Goal: Task Accomplishment & Management: Use online tool/utility

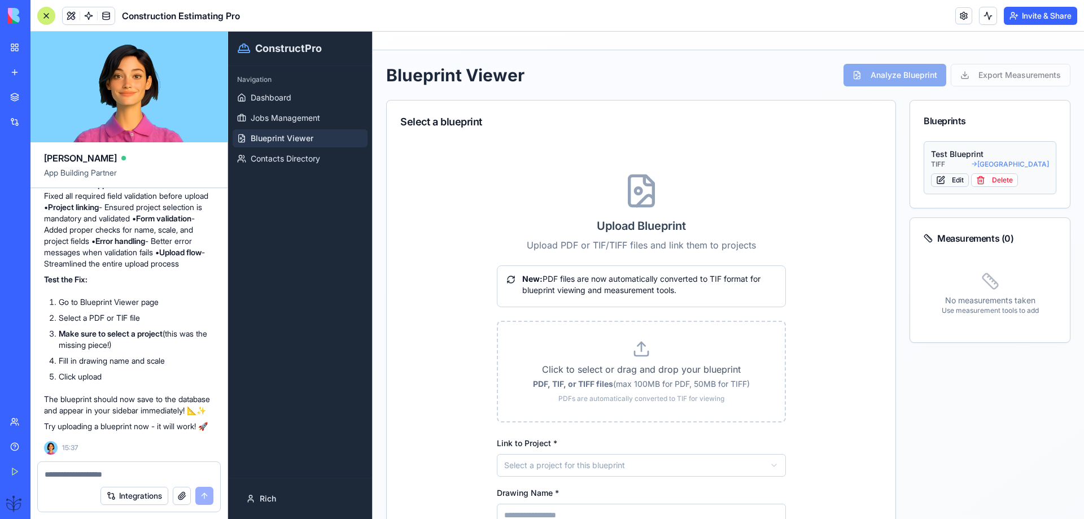
click at [951, 176] on button "Edit" at bounding box center [950, 180] width 38 height 14
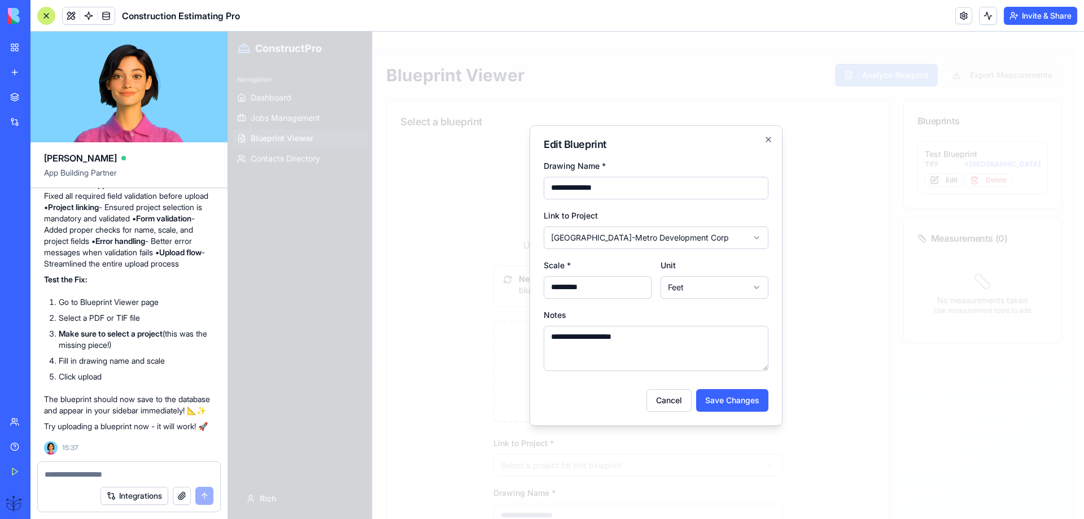
click at [767, 145] on h2 "Edit Blueprint" at bounding box center [656, 144] width 225 height 10
click at [767, 141] on icon "button" at bounding box center [768, 139] width 5 height 5
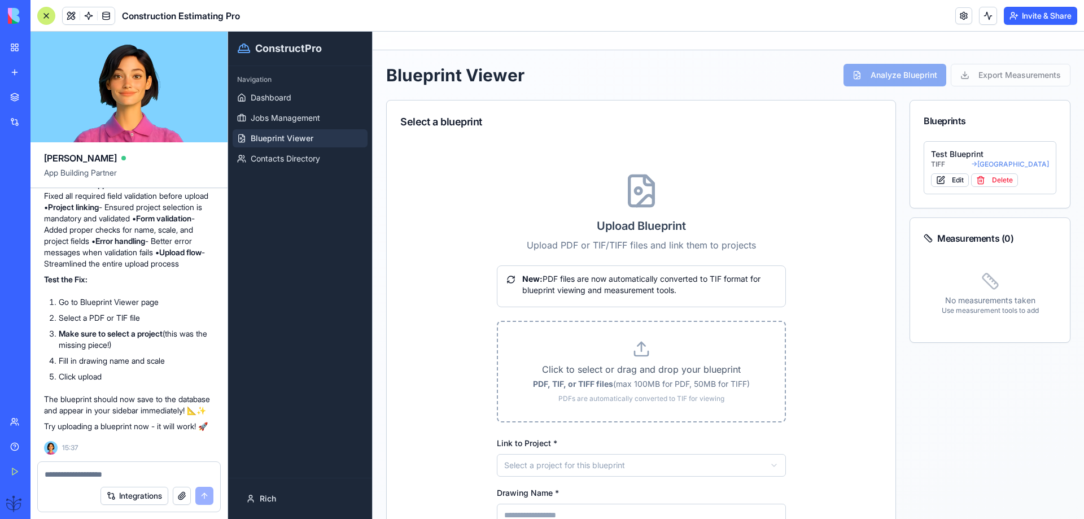
click at [640, 357] on icon at bounding box center [642, 349] width 18 height 18
click at [228, 32] on input "Click to select or drag and drop your blueprint PDF, TIF, or TIFF files (max 10…" at bounding box center [228, 32] width 0 height 0
type input "**********"
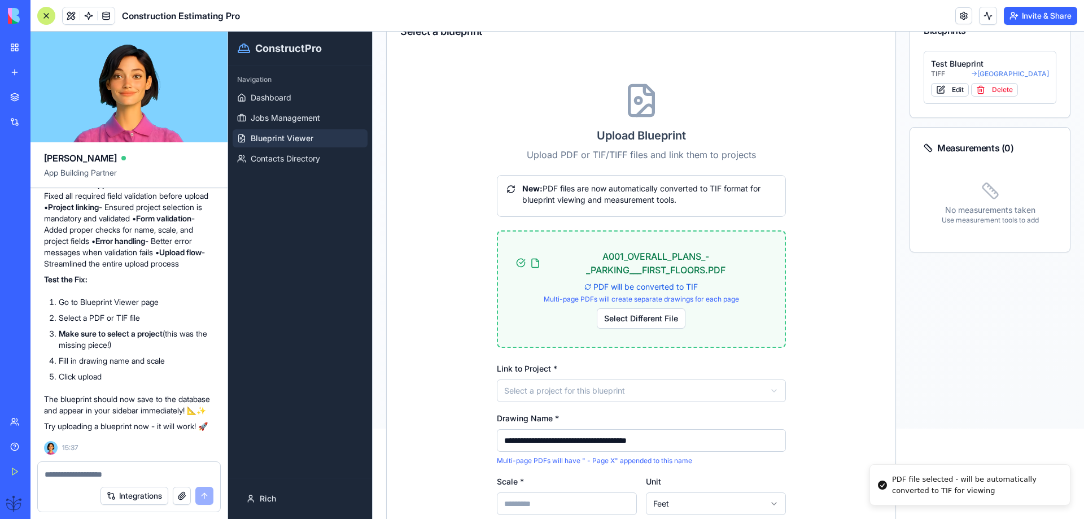
scroll to position [151, 0]
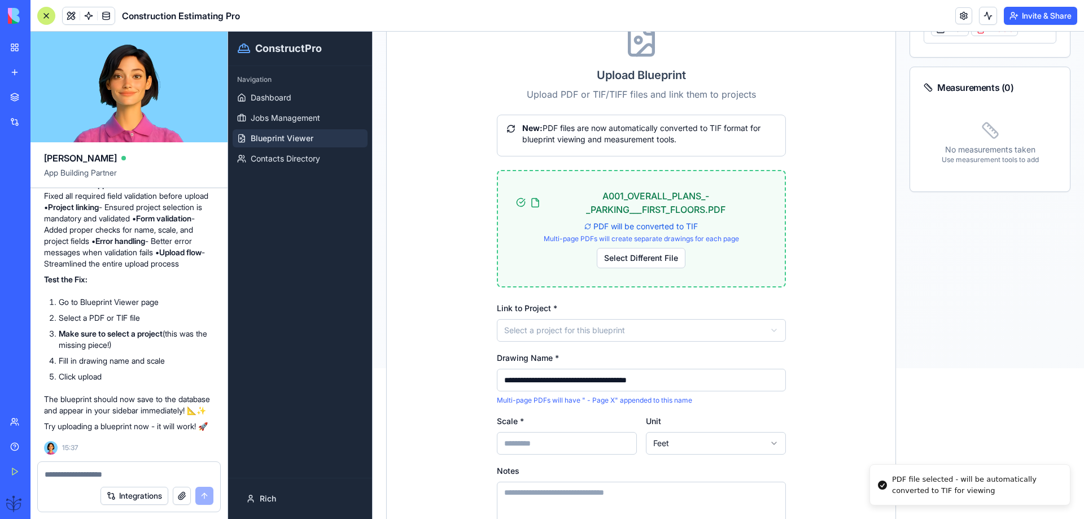
click at [521, 328] on html "**********" at bounding box center [656, 124] width 856 height 487
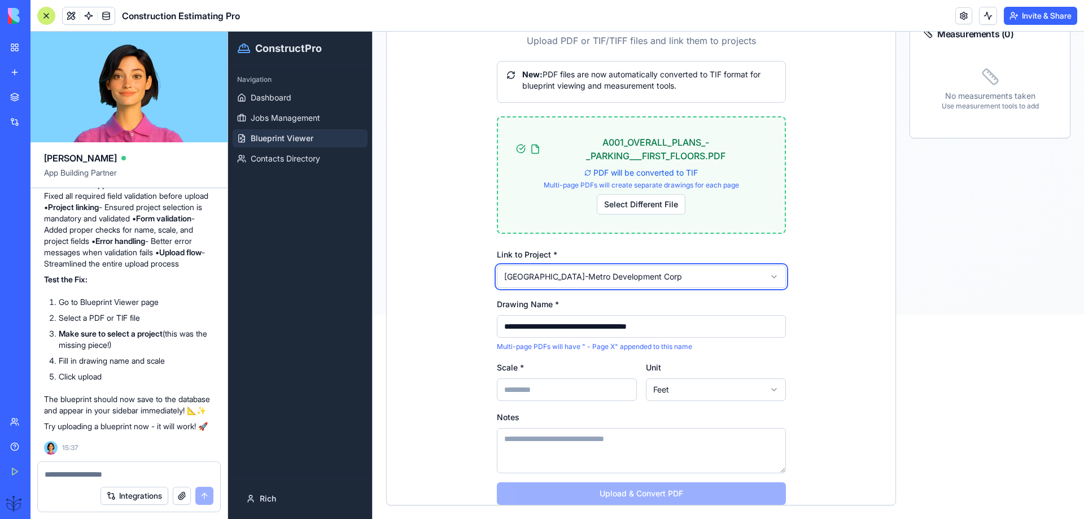
scroll to position [226, 0]
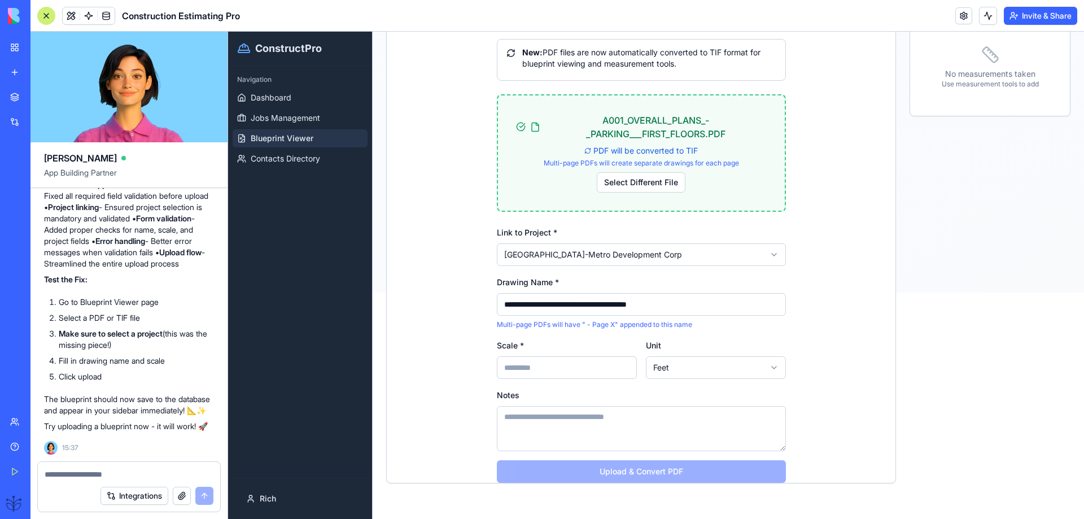
drag, startPoint x: 505, startPoint y: 374, endPoint x: 503, endPoint y: 367, distance: 7.1
click at [504, 374] on input "Scale *" at bounding box center [567, 367] width 140 height 23
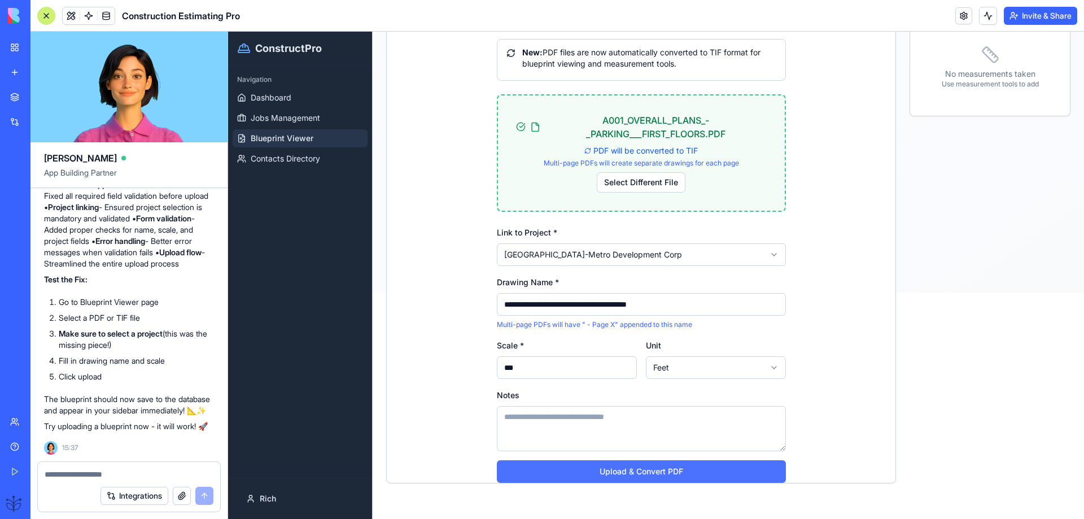
type input "***"
click at [640, 472] on button "Upload & Convert PDF" at bounding box center [641, 471] width 289 height 23
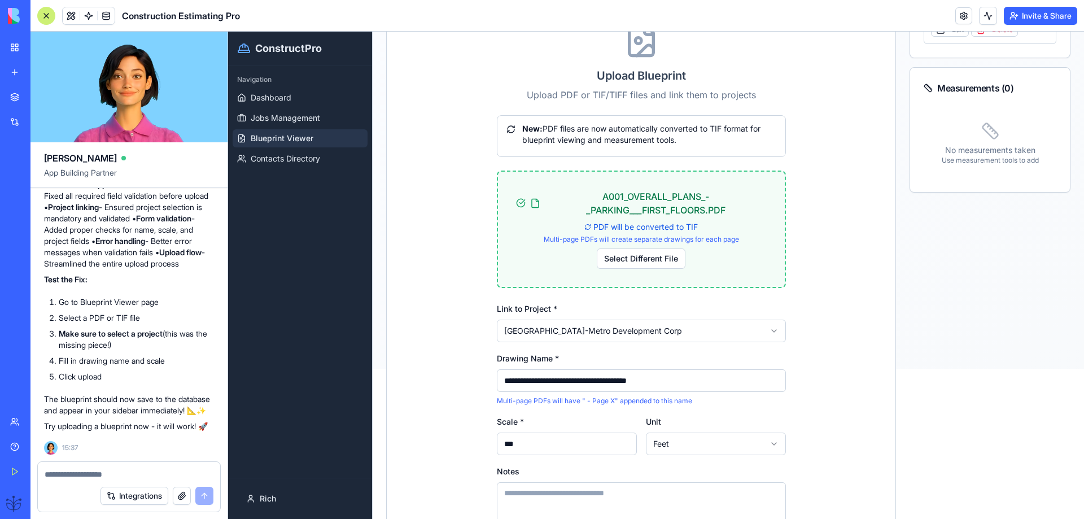
scroll to position [1, 0]
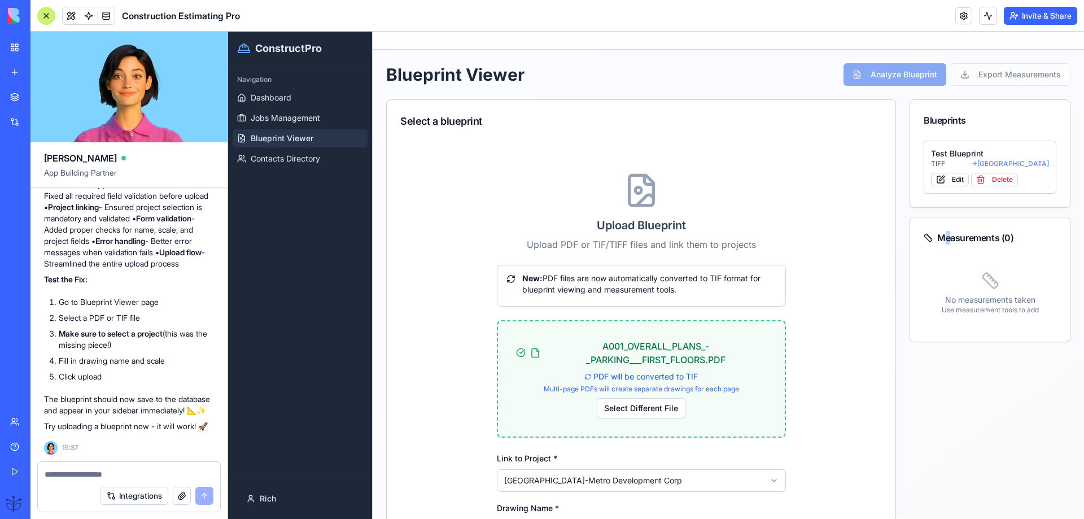
click at [940, 237] on div "Measurements ( 0 )" at bounding box center [990, 238] width 133 height 14
click at [937, 238] on div "Measurements ( 0 )" at bounding box center [990, 238] width 133 height 14
click at [945, 155] on div "Test Blueprint" at bounding box center [990, 153] width 118 height 11
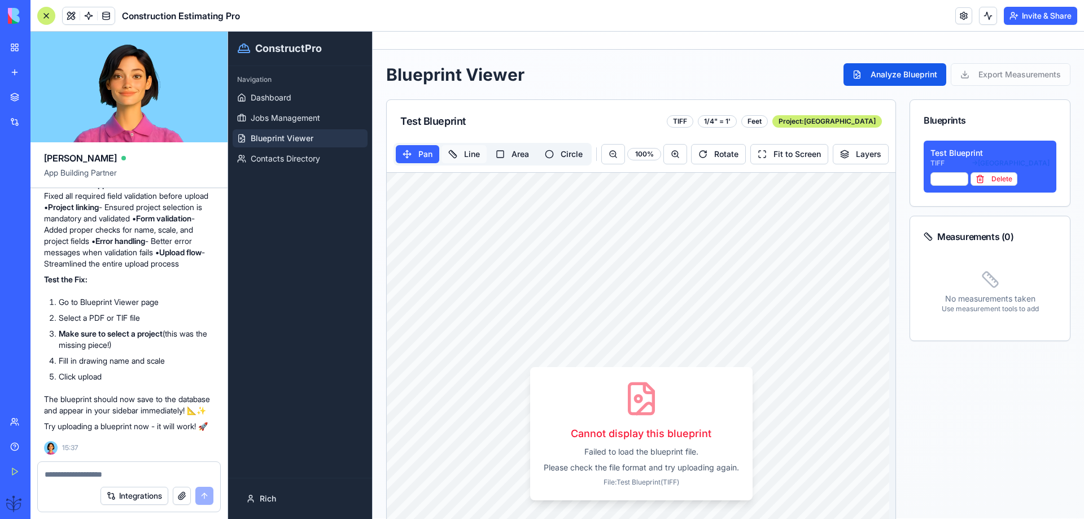
click at [472, 154] on button "Line" at bounding box center [464, 154] width 45 height 18
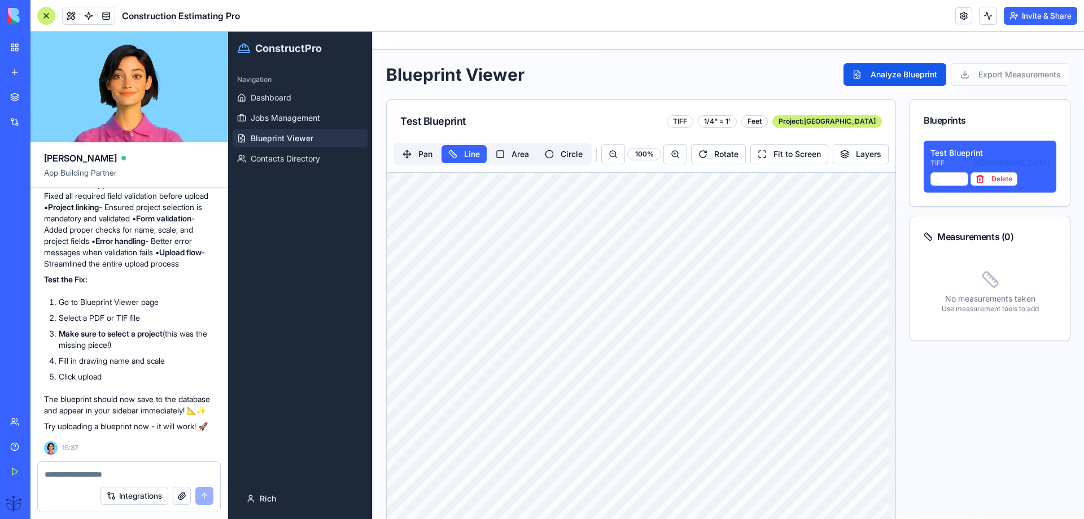
drag, startPoint x: 476, startPoint y: 276, endPoint x: 660, endPoint y: 370, distance: 206.9
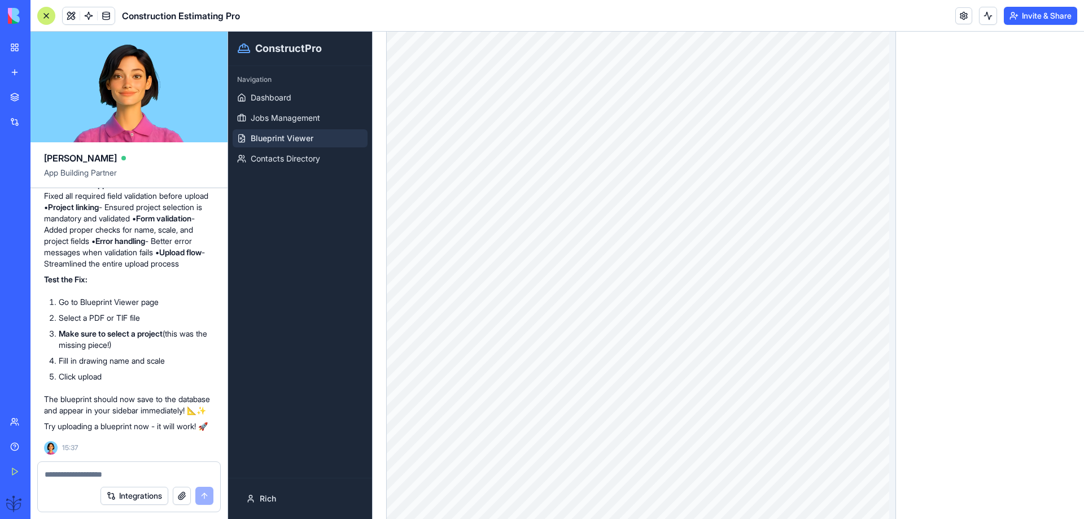
scroll to position [1356, 0]
drag, startPoint x: 456, startPoint y: 364, endPoint x: 409, endPoint y: 182, distance: 187.9
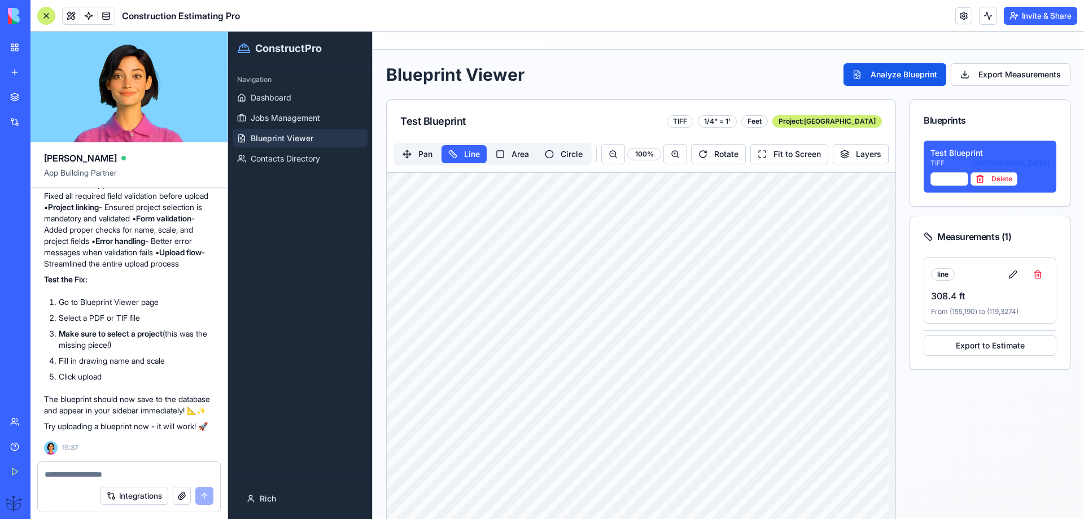
scroll to position [0, 0]
click at [422, 156] on button "Pan" at bounding box center [417, 155] width 43 height 18
drag, startPoint x: 455, startPoint y: 280, endPoint x: 649, endPoint y: 248, distance: 196.7
drag, startPoint x: 574, startPoint y: 392, endPoint x: 603, endPoint y: 412, distance: 35.3
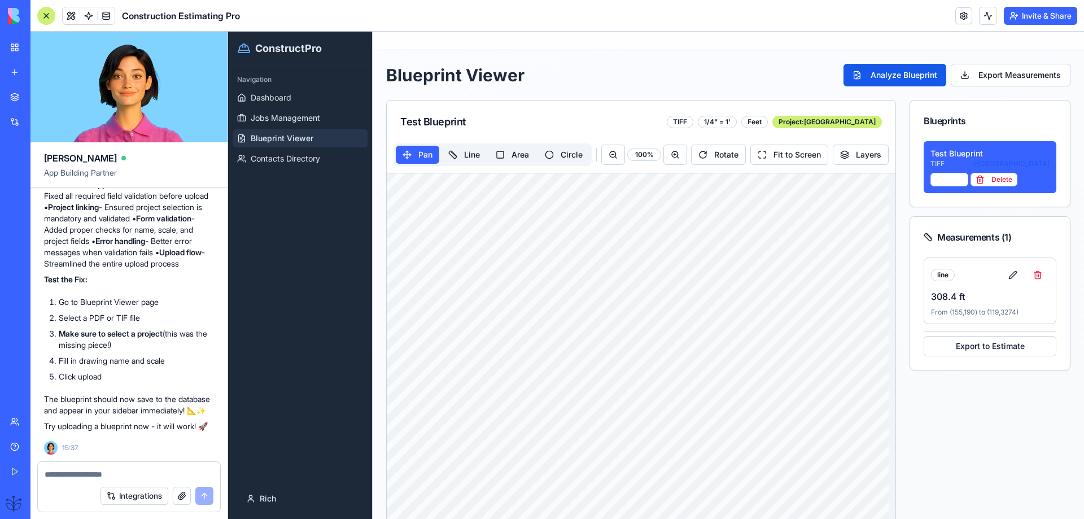
drag, startPoint x: 555, startPoint y: 423, endPoint x: 622, endPoint y: 368, distance: 86.7
click at [48, 468] on div at bounding box center [129, 471] width 182 height 18
click at [49, 473] on textarea at bounding box center [129, 474] width 169 height 11
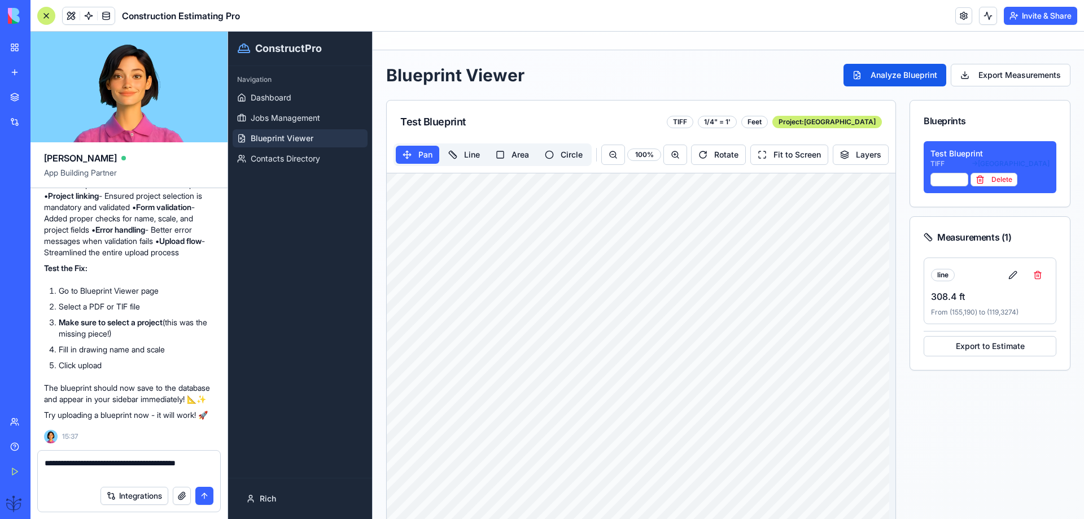
click at [51, 476] on textarea "**********" at bounding box center [129, 468] width 169 height 23
type textarea "**********"
click at [205, 496] on button "submit" at bounding box center [204, 496] width 18 height 18
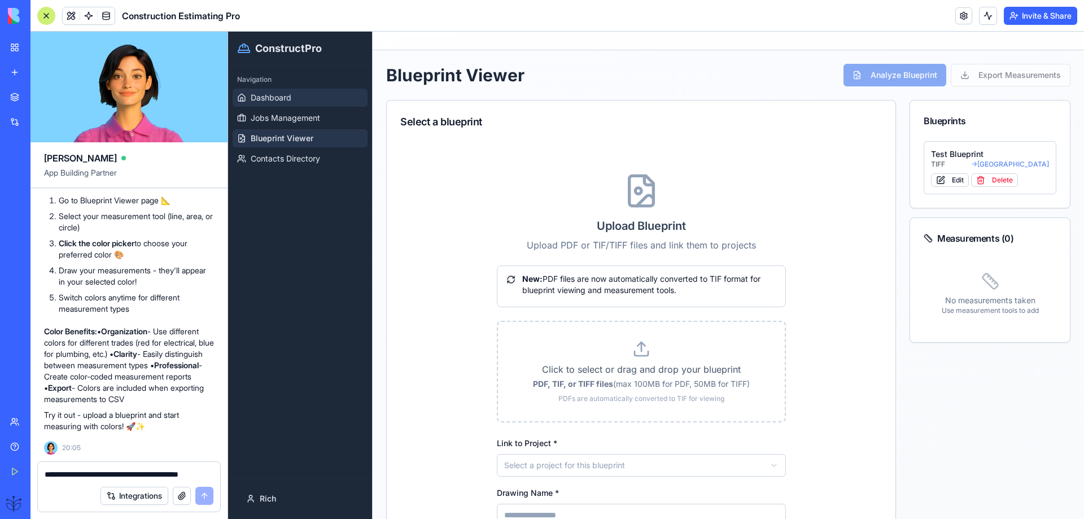
click at [264, 103] on link "Dashboard" at bounding box center [300, 98] width 135 height 18
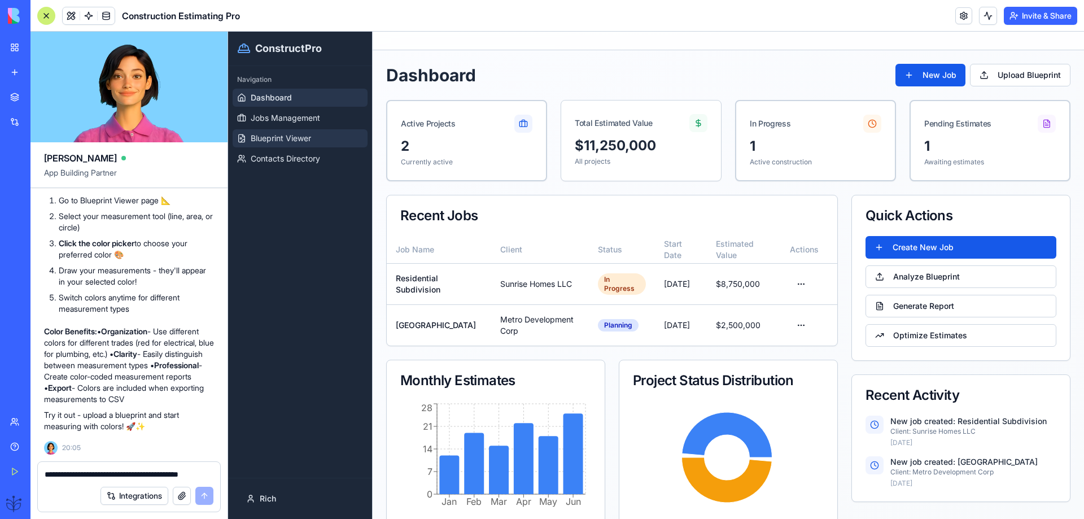
click at [274, 138] on span "Blueprint Viewer" at bounding box center [281, 138] width 60 height 11
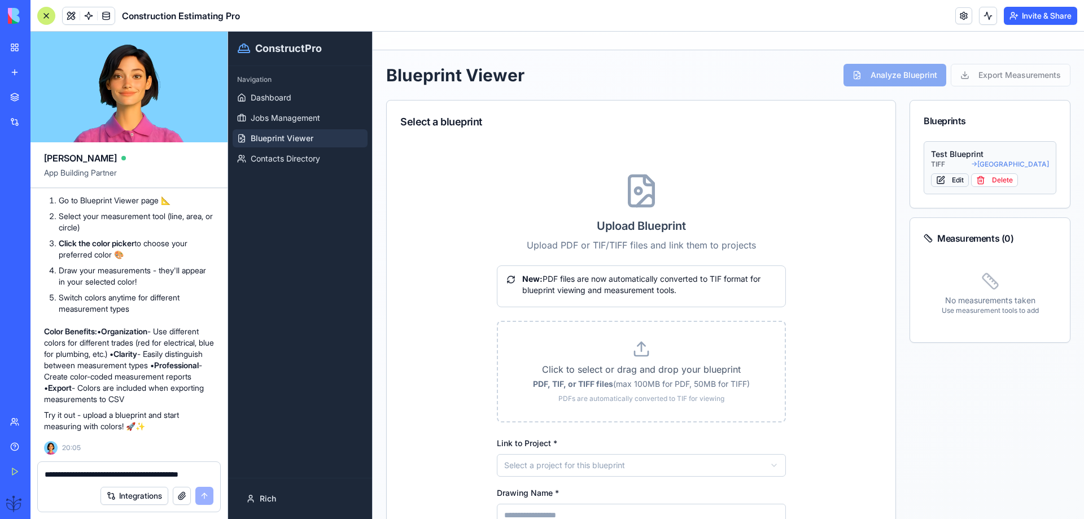
click at [936, 180] on button "Edit" at bounding box center [950, 180] width 38 height 14
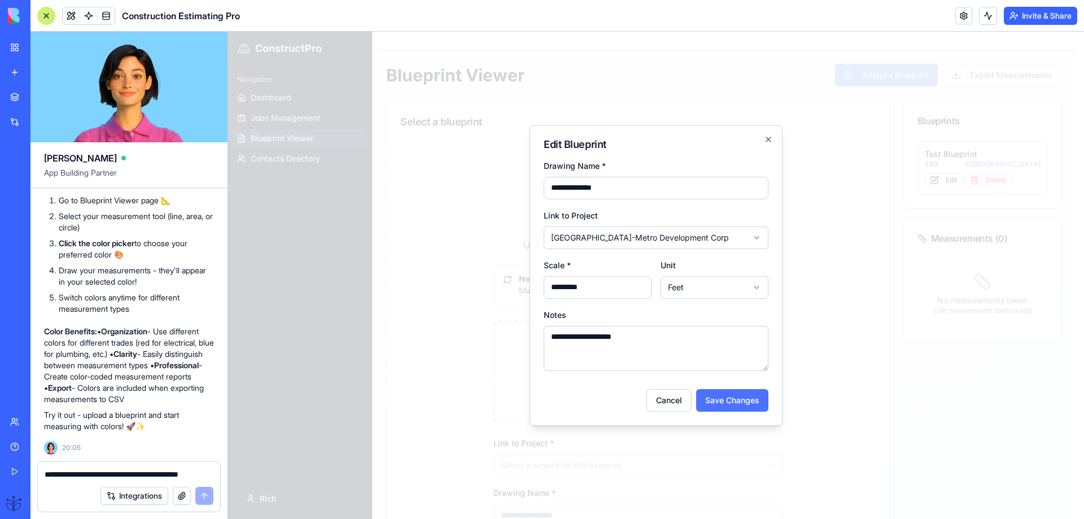
click at [734, 406] on button "Save Changes" at bounding box center [732, 400] width 72 height 23
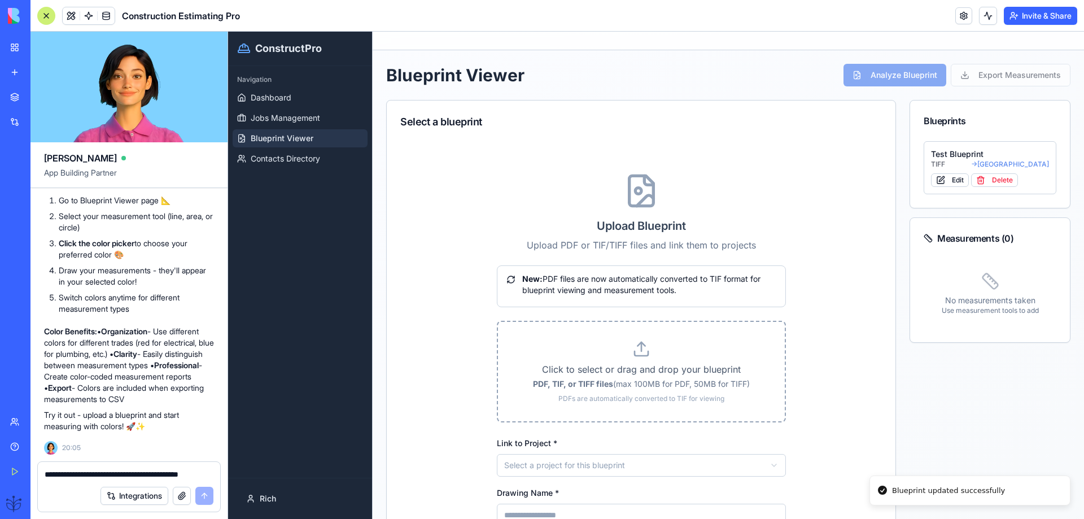
click at [631, 363] on p "Click to select or drag and drop your blueprint" at bounding box center [641, 370] width 251 height 14
click at [228, 32] on input "Click to select or drag and drop your blueprint PDF, TIF, or TIFF files (max 10…" at bounding box center [228, 32] width 0 height 0
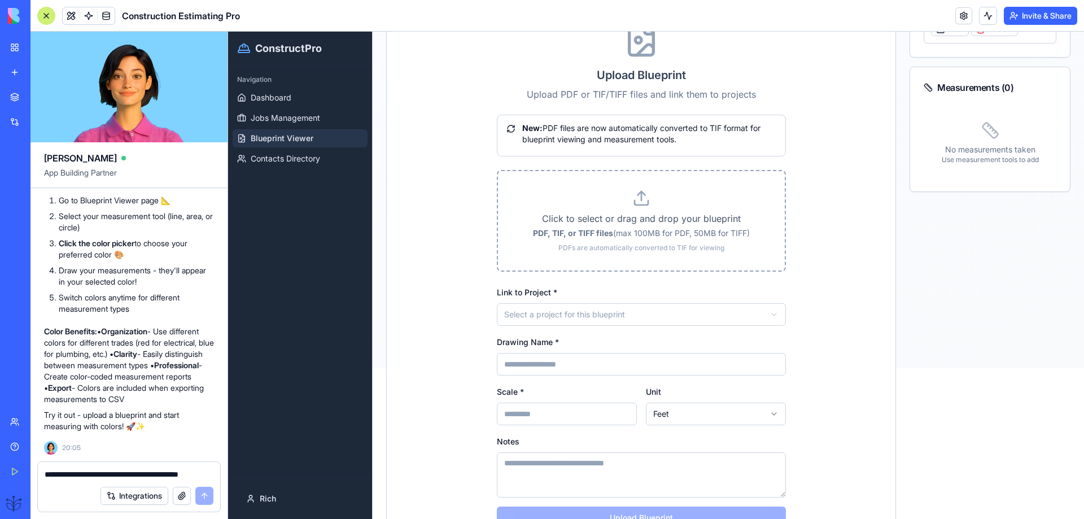
scroll to position [197, 0]
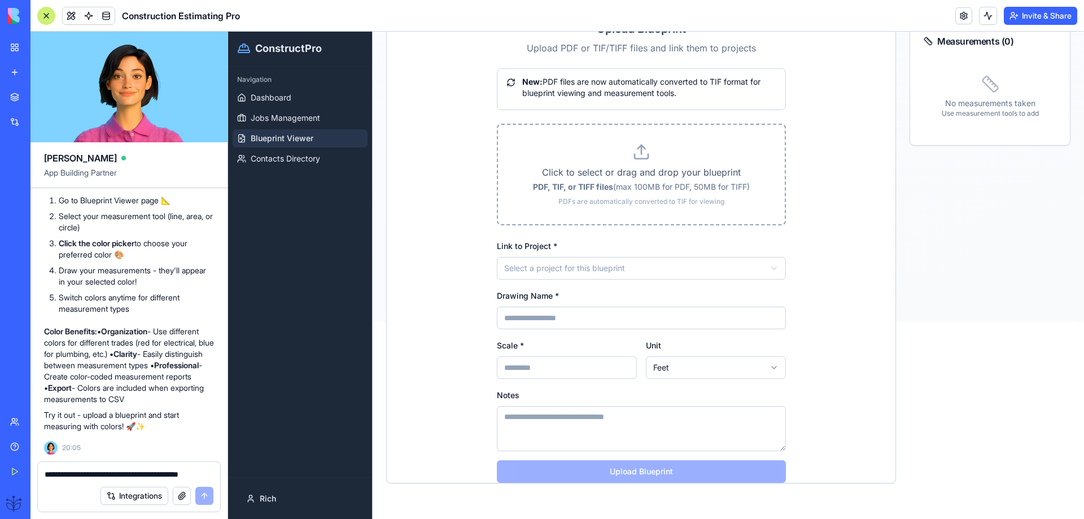
type input "**********"
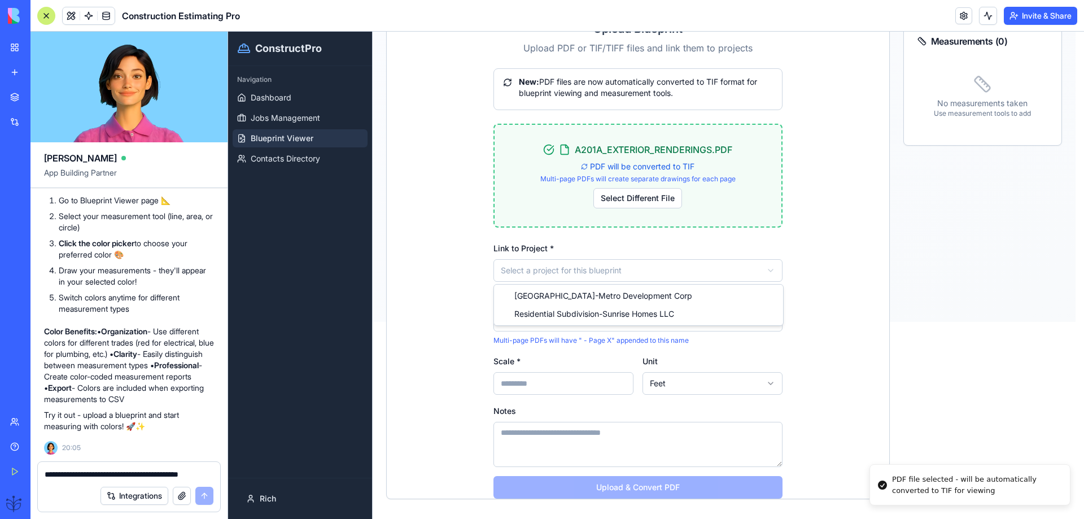
click at [542, 270] on html "**********" at bounding box center [656, 78] width 856 height 487
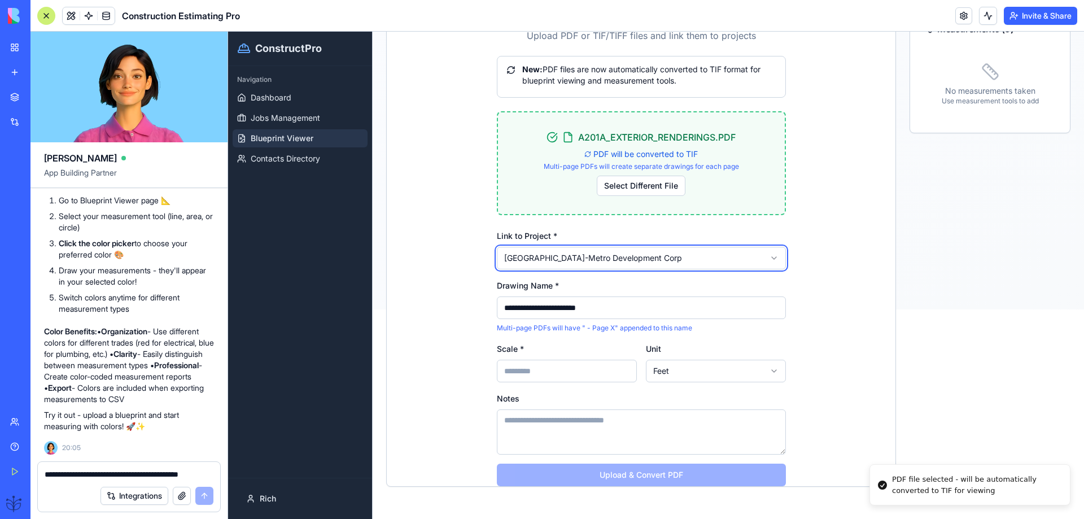
scroll to position [213, 0]
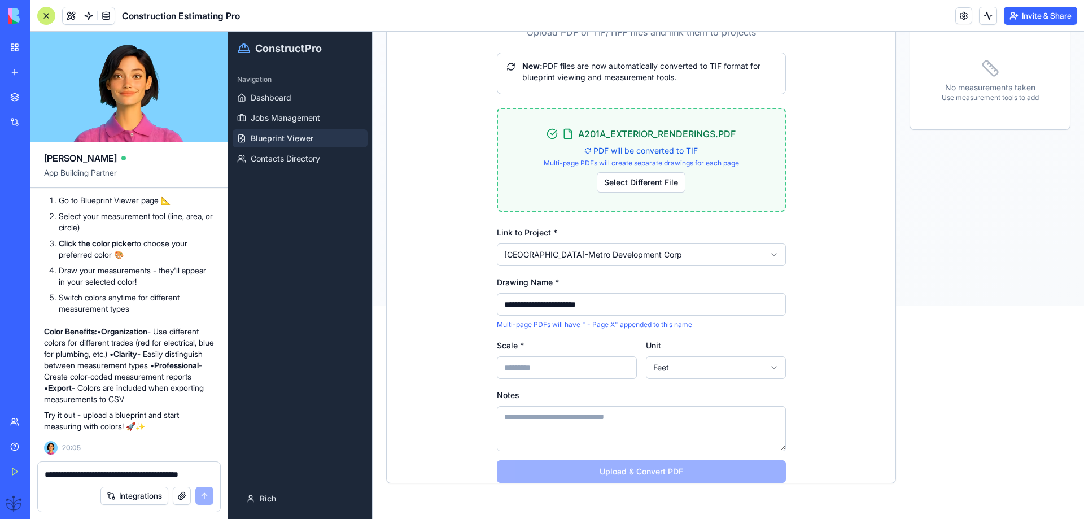
click at [508, 366] on input "Scale *" at bounding box center [567, 367] width 140 height 23
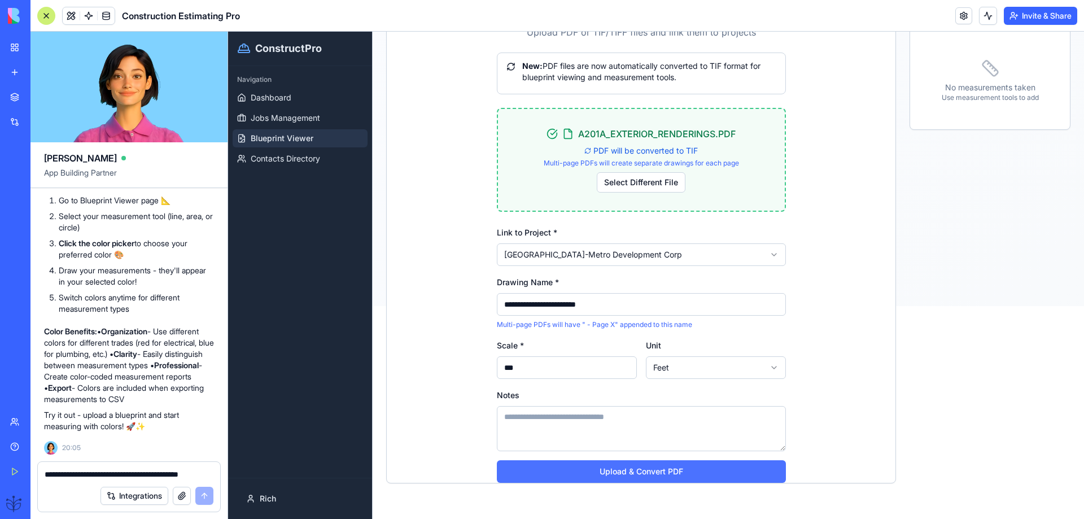
type input "***"
click at [633, 471] on button "Upload & Convert PDF" at bounding box center [641, 471] width 289 height 23
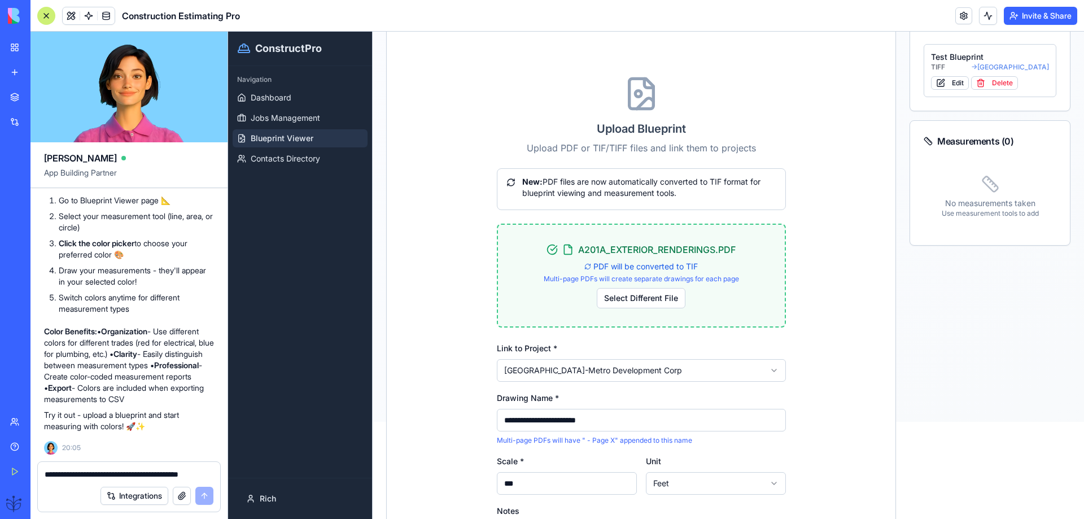
scroll to position [62, 0]
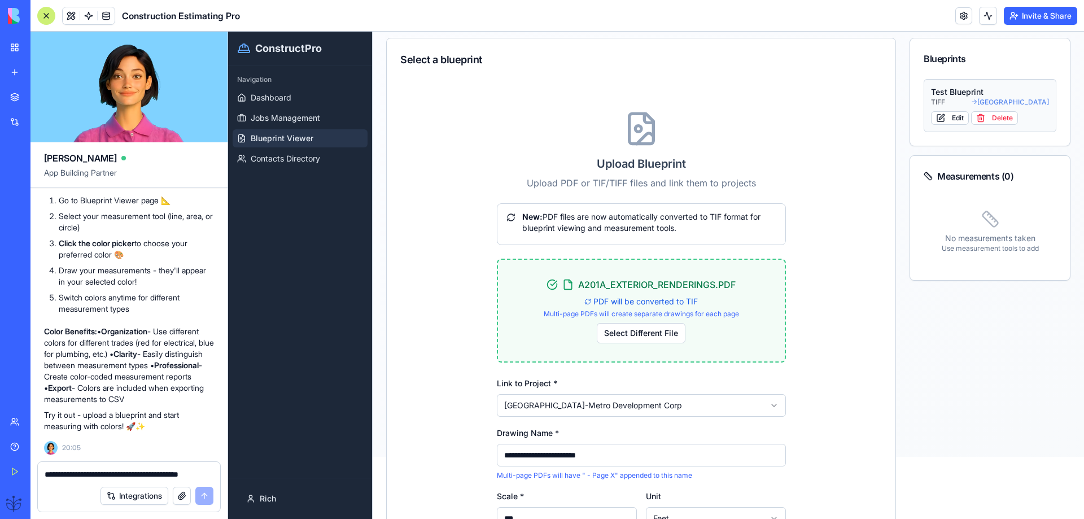
click at [944, 98] on div "TIFF → [GEOGRAPHIC_DATA]" at bounding box center [990, 102] width 118 height 9
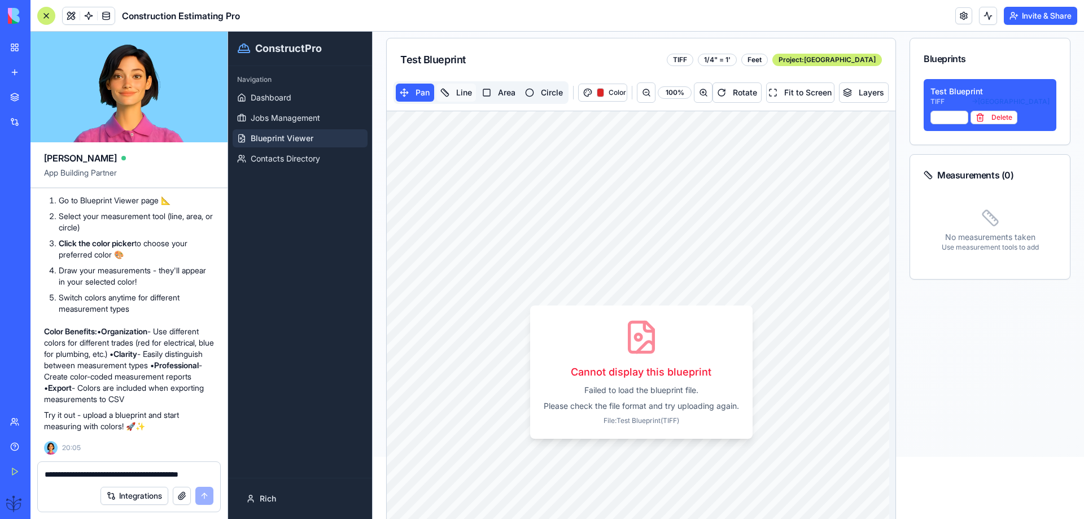
click at [460, 91] on button "Line" at bounding box center [457, 93] width 40 height 18
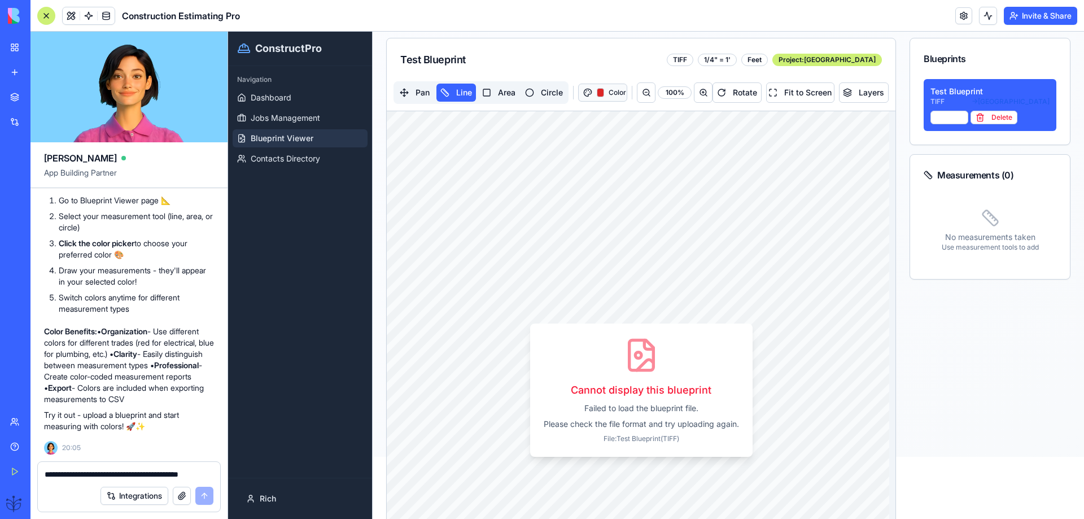
click at [592, 94] on button "Color" at bounding box center [603, 93] width 50 height 18
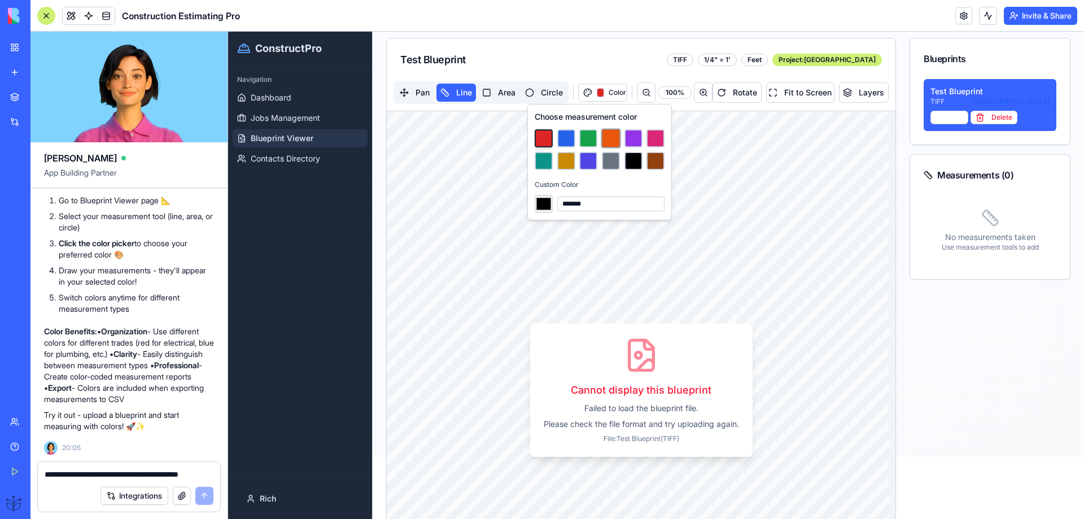
click at [612, 142] on button at bounding box center [611, 138] width 20 height 20
type input "*******"
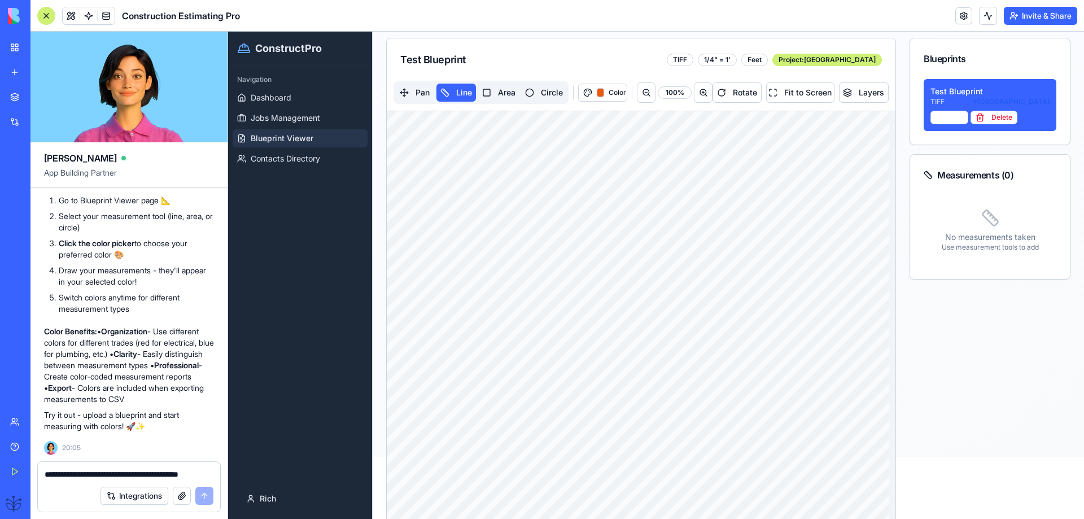
drag, startPoint x: 462, startPoint y: 198, endPoint x: 714, endPoint y: 287, distance: 267.2
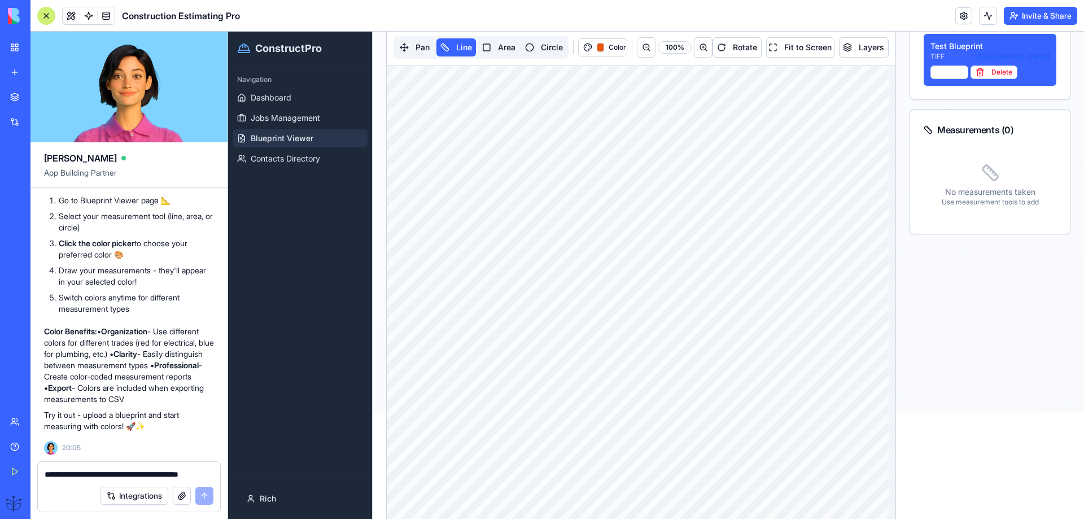
scroll to position [0, 0]
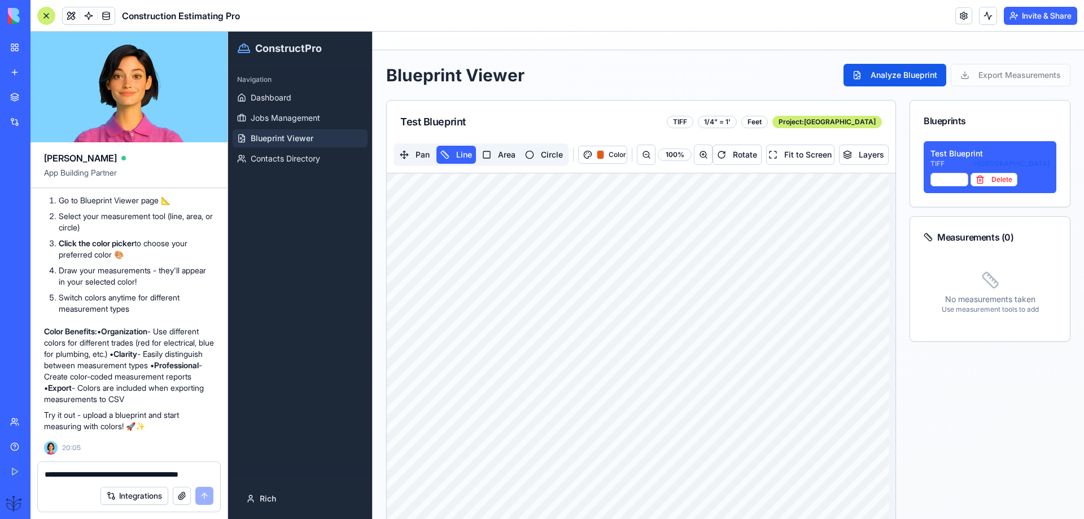
click at [47, 472] on textarea "**********" at bounding box center [129, 474] width 169 height 11
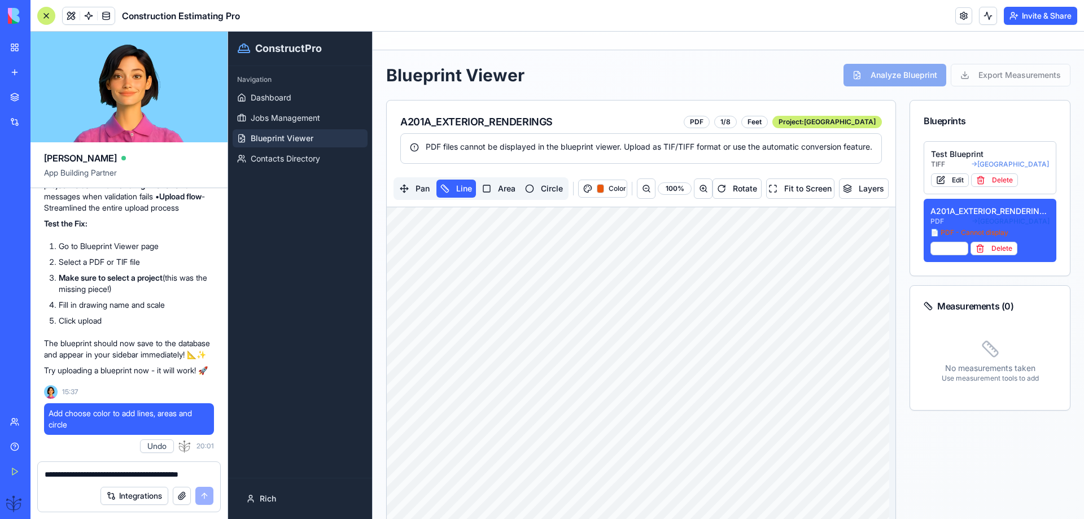
scroll to position [6426, 0]
